Goal: Transaction & Acquisition: Purchase product/service

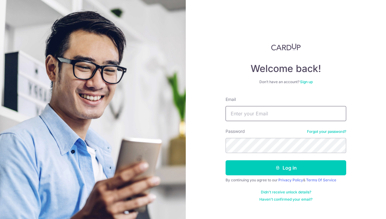
drag, startPoint x: 0, startPoint y: 0, endPoint x: 255, endPoint y: 118, distance: 281.5
click at [255, 118] on input "Email" at bounding box center [286, 113] width 121 height 15
type input "[EMAIL_ADDRESS][DOMAIN_NAME]"
click at [226, 161] on button "Log in" at bounding box center [286, 168] width 121 height 15
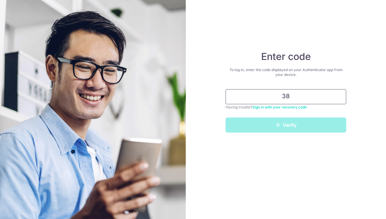
type input "3"
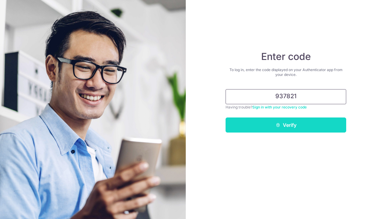
type input "937821"
click at [286, 129] on button "Verify" at bounding box center [286, 125] width 121 height 15
click at [308, 124] on button "Verify" at bounding box center [286, 125] width 121 height 15
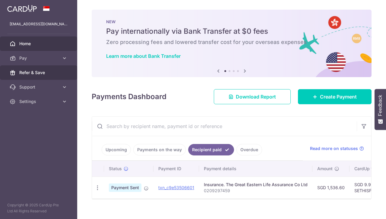
click at [26, 73] on span "Refer & Save" at bounding box center [39, 73] width 40 height 6
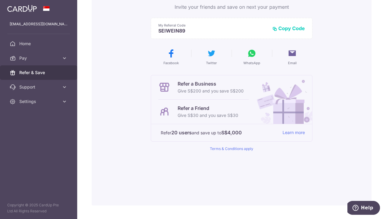
scroll to position [71, 0]
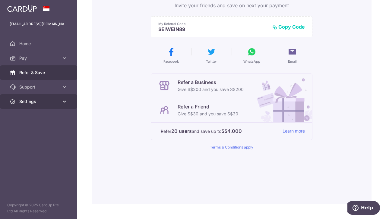
click at [33, 101] on span "Settings" at bounding box center [39, 102] width 40 height 6
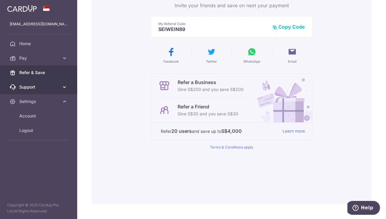
click at [58, 89] on span "Support" at bounding box center [39, 87] width 40 height 6
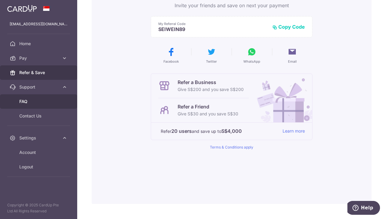
click at [30, 100] on span "FAQ" at bounding box center [39, 102] width 40 height 6
click at [294, 133] on link "Learn more" at bounding box center [294, 132] width 22 height 8
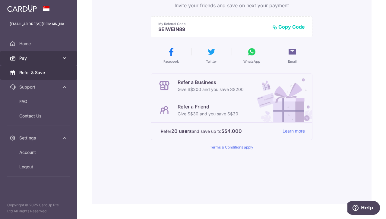
click at [25, 62] on link "Pay" at bounding box center [38, 58] width 77 height 14
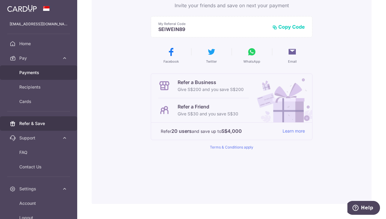
click at [29, 74] on span "Payments" at bounding box center [39, 73] width 40 height 6
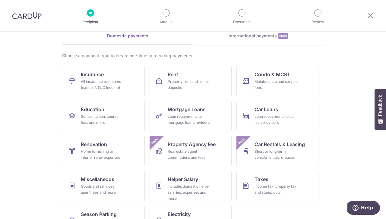
scroll to position [28, 0]
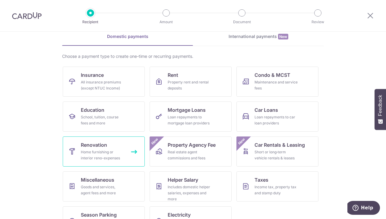
click at [101, 149] on div "Home furnishing or interior reno-expenses" at bounding box center [102, 155] width 43 height 12
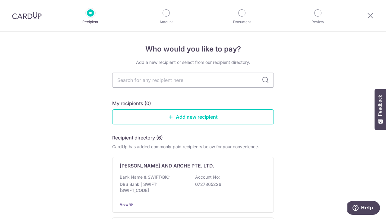
type input "R"
type input "hom"
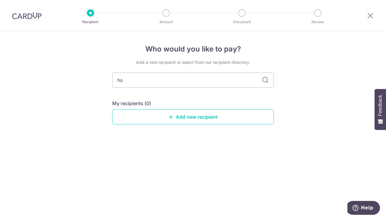
type input "h"
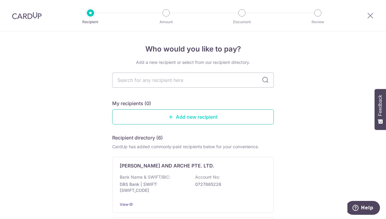
click at [118, 112] on link "Add new recipient" at bounding box center [193, 117] width 162 height 15
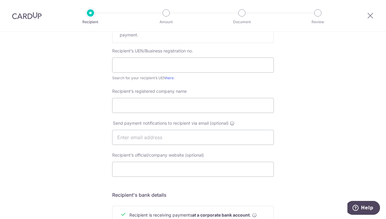
scroll to position [114, 0]
click at [186, 66] on input "text" at bounding box center [193, 64] width 162 height 15
paste input "202123920N"
type input "202123920N"
click at [123, 111] on input "Recipient’s registered company name" at bounding box center [193, 104] width 162 height 15
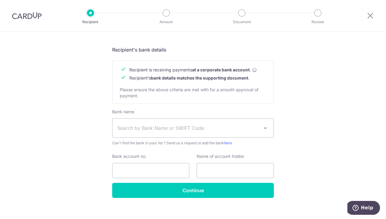
scroll to position [266, 0]
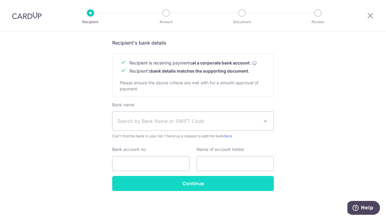
type input "Design Signature Pte Ltd."
click at [130, 187] on input "Continue" at bounding box center [193, 183] width 162 height 15
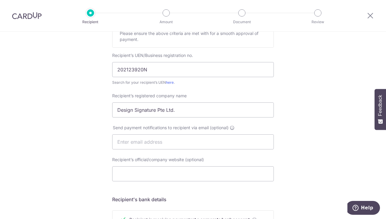
scroll to position [107, 0]
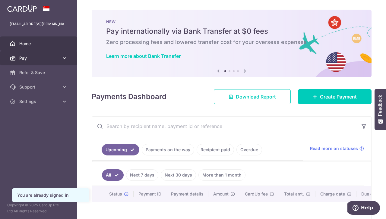
click at [60, 53] on link "Pay" at bounding box center [38, 58] width 77 height 14
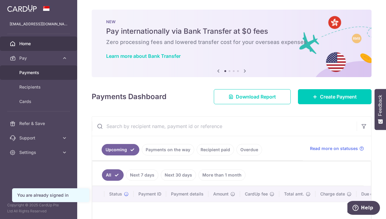
click at [31, 73] on span "Payments" at bounding box center [39, 73] width 40 height 6
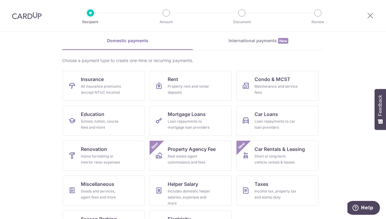
scroll to position [24, 0]
click at [372, 16] on icon at bounding box center [370, 16] width 7 height 8
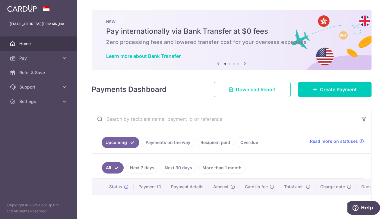
click at [216, 146] on link "Recipient paid" at bounding box center [215, 142] width 37 height 11
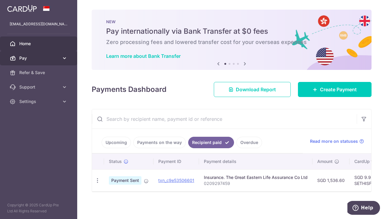
click at [48, 59] on span "Pay" at bounding box center [39, 58] width 40 height 6
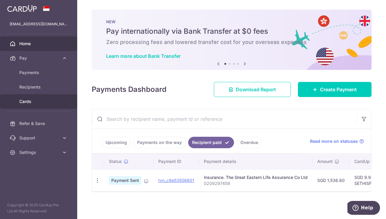
click at [38, 103] on span "Cards" at bounding box center [39, 102] width 40 height 6
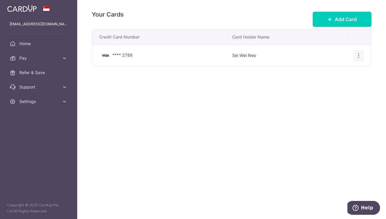
click at [356, 53] on icon "button" at bounding box center [359, 56] width 6 height 6
click at [332, 132] on div "Your Cards Add Card Credit Card Number Card Holder Name **** 2788 Sei Wei Neo V…" at bounding box center [231, 109] width 309 height 219
click at [360, 57] on icon "button" at bounding box center [359, 56] width 6 height 6
click at [336, 89] on span "Delete" at bounding box center [338, 86] width 41 height 7
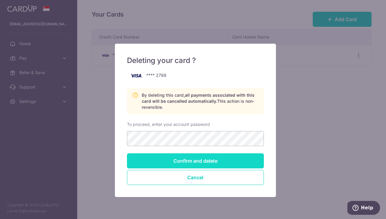
click at [234, 159] on input "Confirm and delete" at bounding box center [195, 161] width 137 height 15
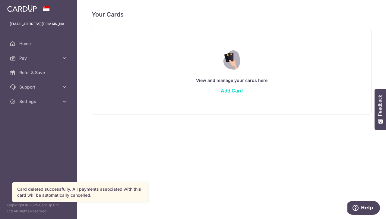
click at [237, 92] on link "Add Card" at bounding box center [232, 91] width 22 height 6
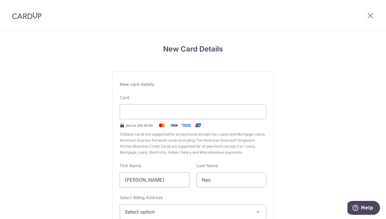
click at [92, 107] on div "New Card Details New card details Card Secure 256-bit SSL Citibank cards are su…" at bounding box center [193, 159] width 386 height 254
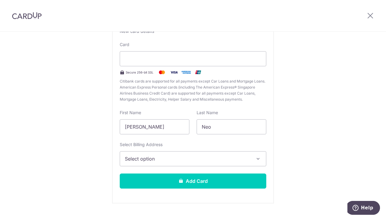
scroll to position [65, 0]
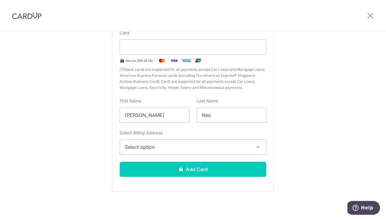
click at [248, 147] on span "Select option" at bounding box center [188, 147] width 126 height 7
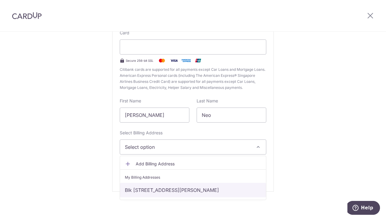
click at [237, 197] on link "Blk 229 Choa Chu Kang Central #06-145, Singapore, Singapore, Singapore-680229" at bounding box center [193, 190] width 146 height 14
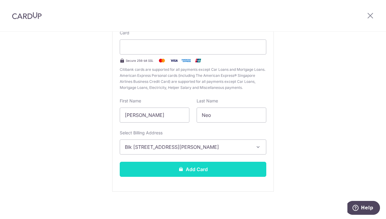
click at [224, 170] on button "Add Card" at bounding box center [193, 169] width 147 height 15
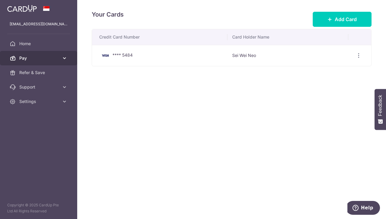
click at [23, 59] on span "Pay" at bounding box center [39, 58] width 40 height 6
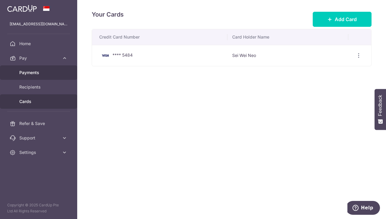
click at [25, 72] on span "Payments" at bounding box center [39, 73] width 40 height 6
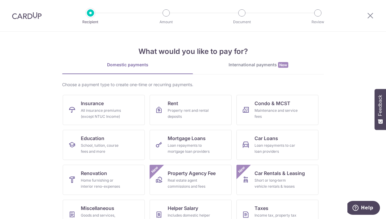
click at [27, 18] on img at bounding box center [27, 15] width 30 height 7
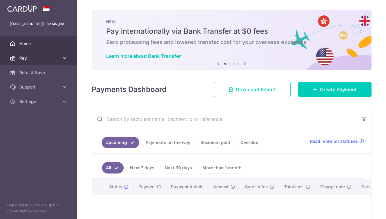
click at [26, 62] on link "Pay" at bounding box center [38, 58] width 77 height 14
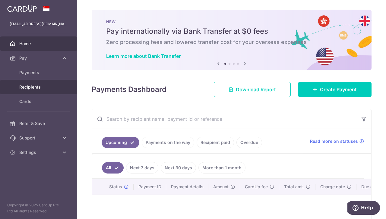
click at [29, 88] on span "Recipients" at bounding box center [39, 87] width 40 height 6
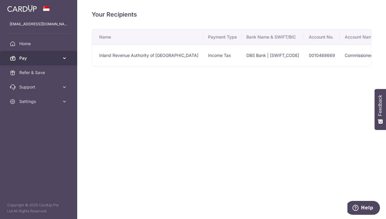
click at [23, 58] on span "Pay" at bounding box center [39, 58] width 40 height 6
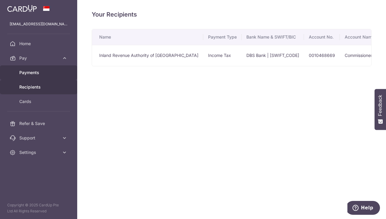
click at [28, 71] on span "Payments" at bounding box center [39, 73] width 40 height 6
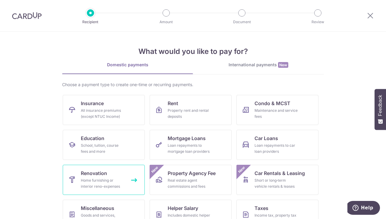
click at [83, 185] on div "Home furnishing or interior reno-expenses" at bounding box center [102, 184] width 43 height 12
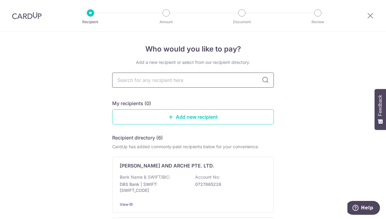
click at [220, 82] on input "text" at bounding box center [193, 80] width 162 height 15
type input "T"
type input "Design"
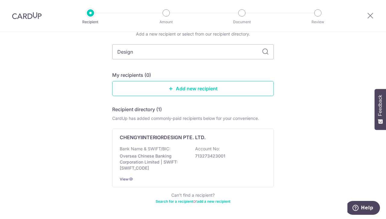
scroll to position [26, 0]
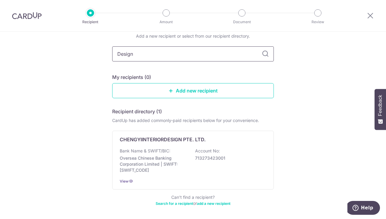
click at [268, 52] on input "Design" at bounding box center [193, 53] width 162 height 15
click at [264, 59] on input "Design" at bounding box center [193, 53] width 162 height 15
click at [263, 56] on icon at bounding box center [265, 53] width 7 height 7
click at [266, 53] on icon at bounding box center [265, 53] width 7 height 7
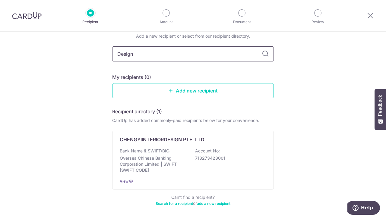
click at [269, 50] on input "Design" at bounding box center [193, 53] width 162 height 15
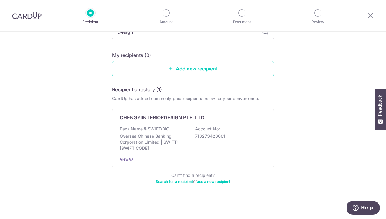
scroll to position [0, 0]
